Goal: Task Accomplishment & Management: Manage account settings

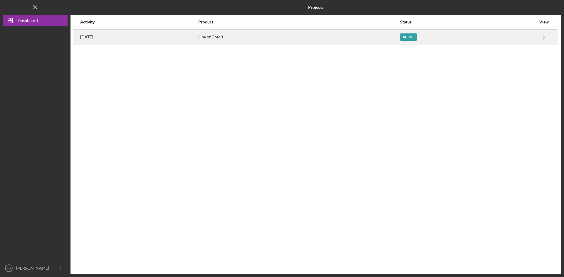
click at [417, 36] on div "Active" at bounding box center [408, 36] width 17 height 7
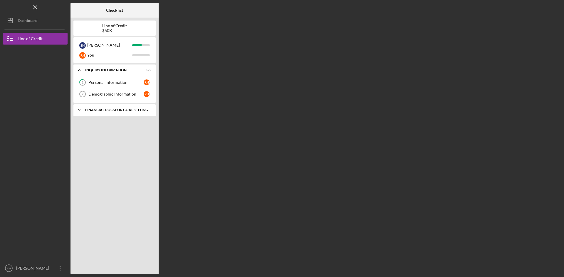
click at [139, 111] on div "Financial Docs for Goal Setting" at bounding box center [116, 110] width 63 height 4
click at [132, 124] on div "Personal Income (last 30 days)" at bounding box center [115, 122] width 55 height 5
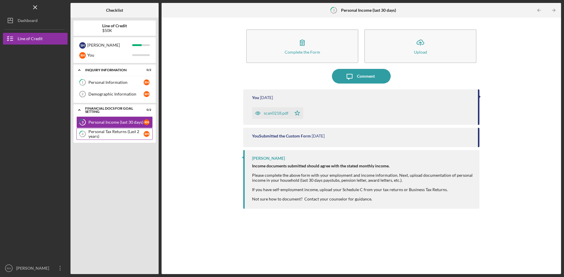
click at [116, 132] on div "Personal Tax Returns (Last 2 years)" at bounding box center [115, 133] width 55 height 9
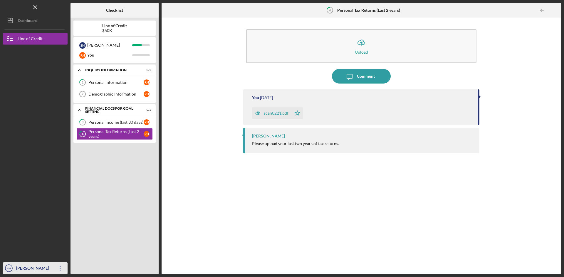
click at [36, 266] on div "[PERSON_NAME]" at bounding box center [34, 269] width 38 height 13
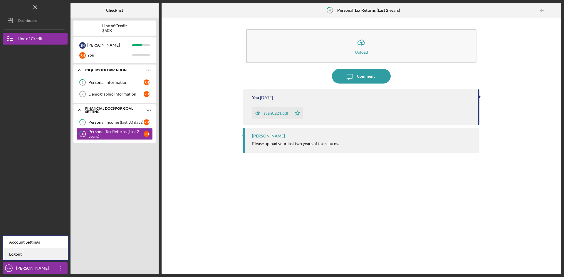
click at [17, 253] on link "Logout" at bounding box center [35, 255] width 65 height 12
